Goal: Task Accomplishment & Management: Manage account settings

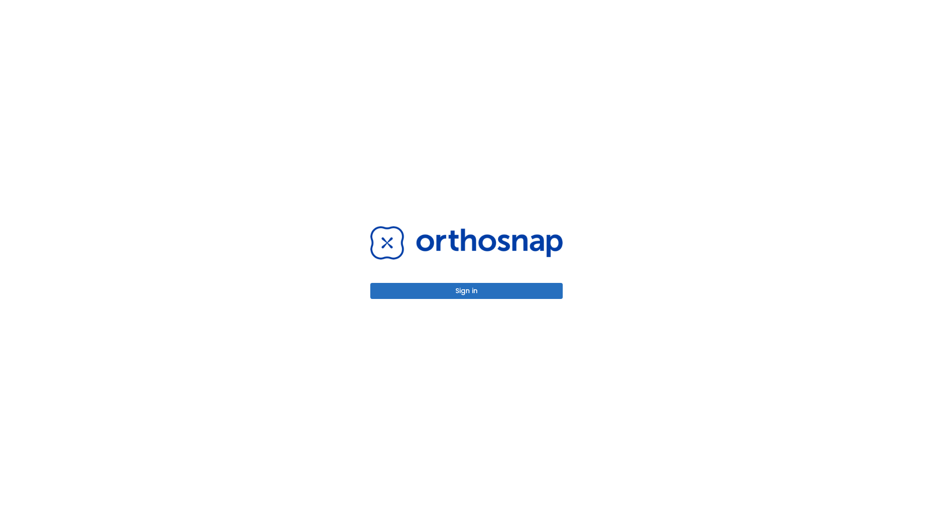
click at [467, 291] on button "Sign in" at bounding box center [466, 291] width 193 height 16
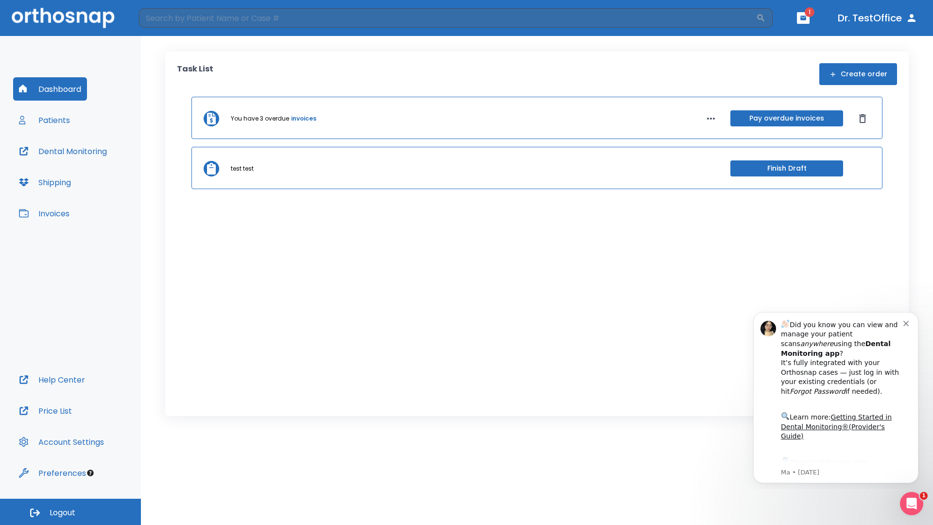
click at [70, 512] on span "Logout" at bounding box center [63, 513] width 26 height 11
